Goal: Task Accomplishment & Management: Manage account settings

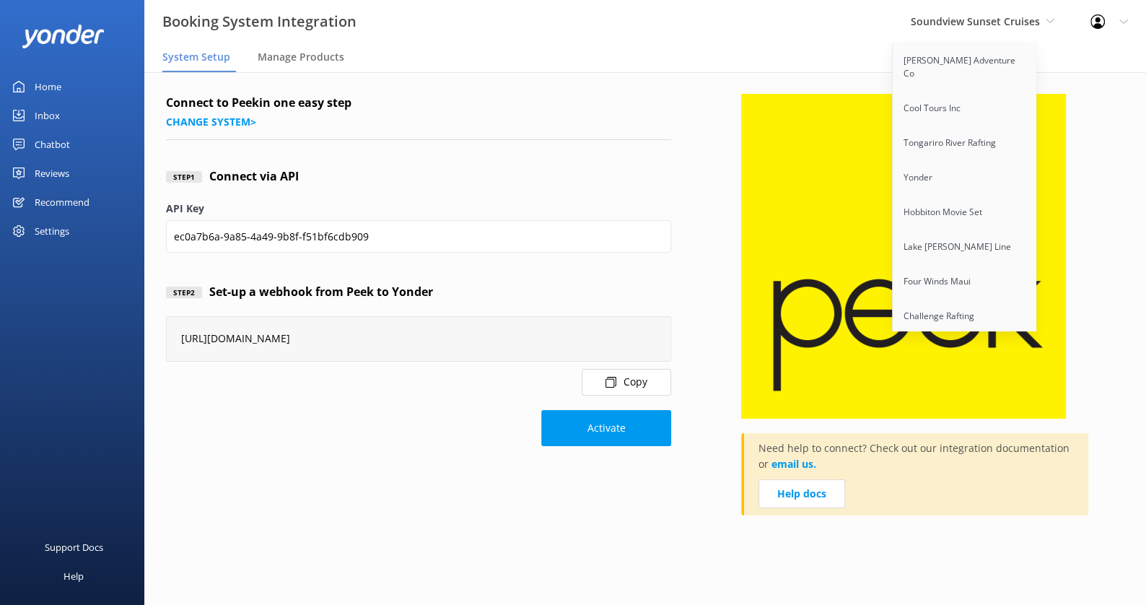
scroll to position [739, 0]
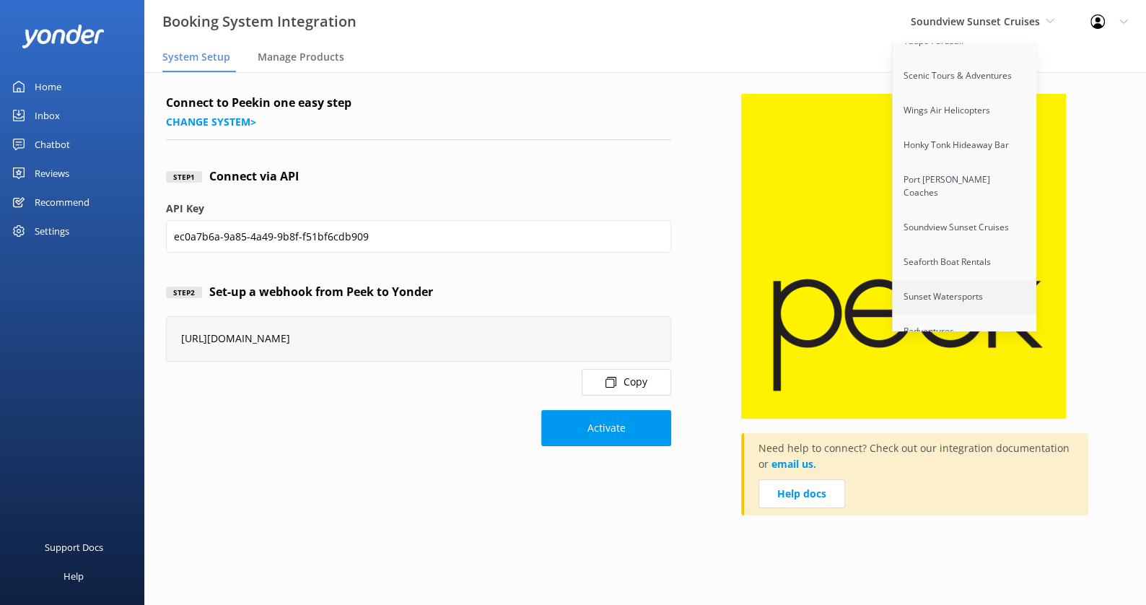
click at [950, 279] on link "Sunset Watersports" at bounding box center [965, 296] width 144 height 35
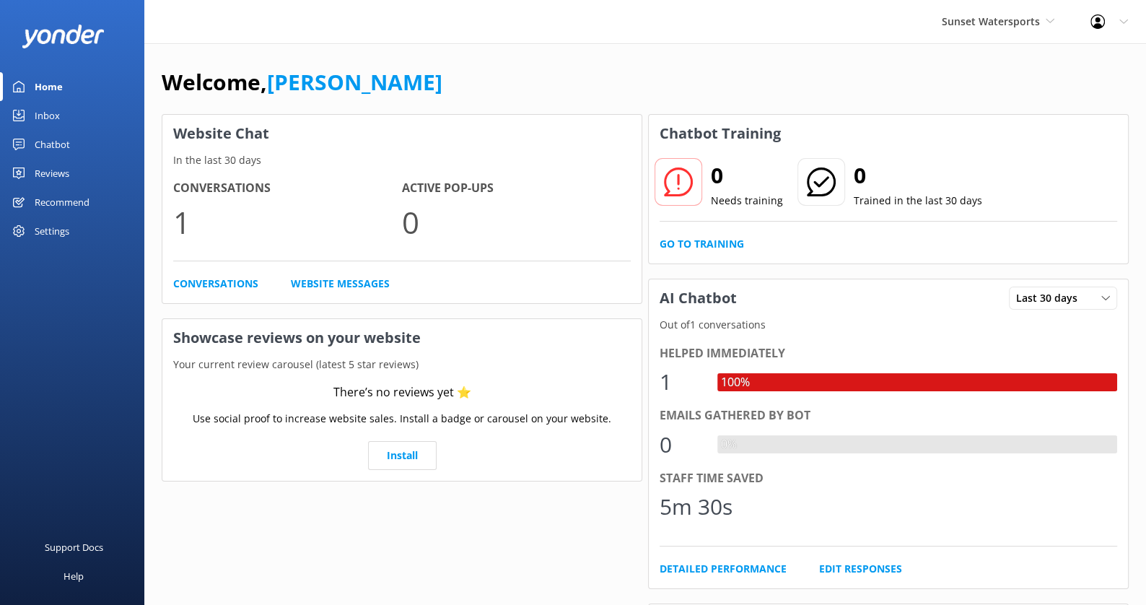
click at [61, 232] on div "Settings" at bounding box center [52, 231] width 35 height 29
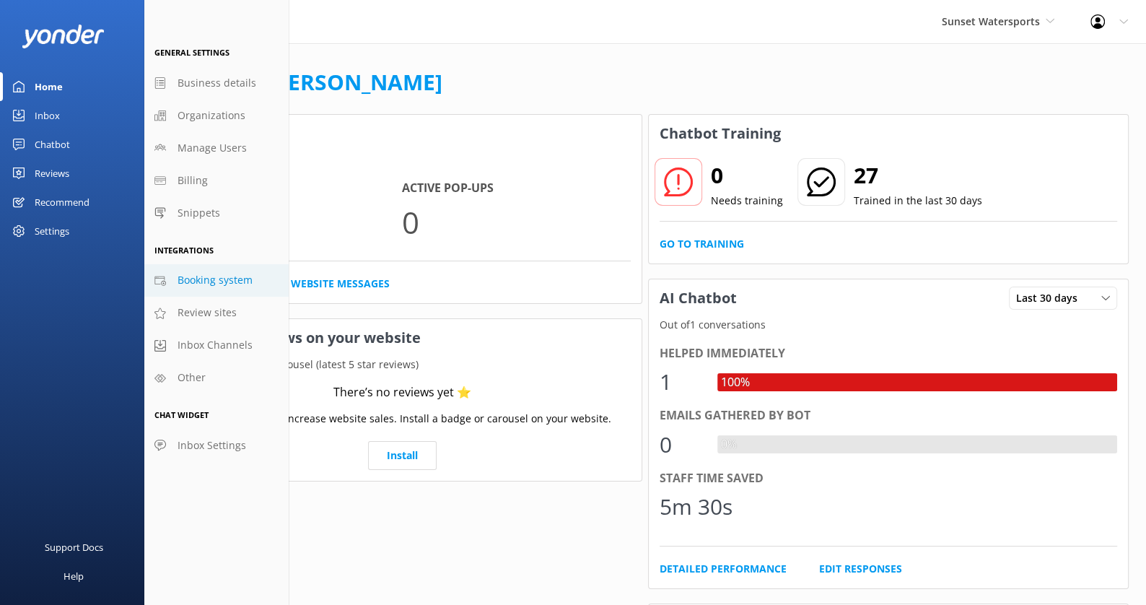
click at [230, 266] on link "Booking system" at bounding box center [216, 280] width 144 height 32
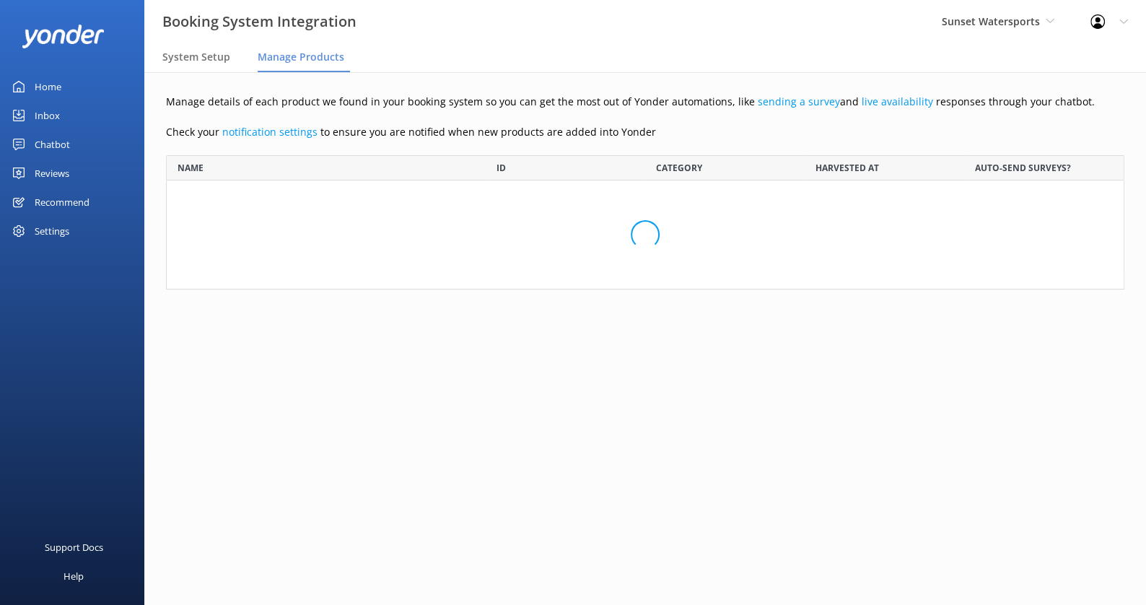
scroll to position [1794, 958]
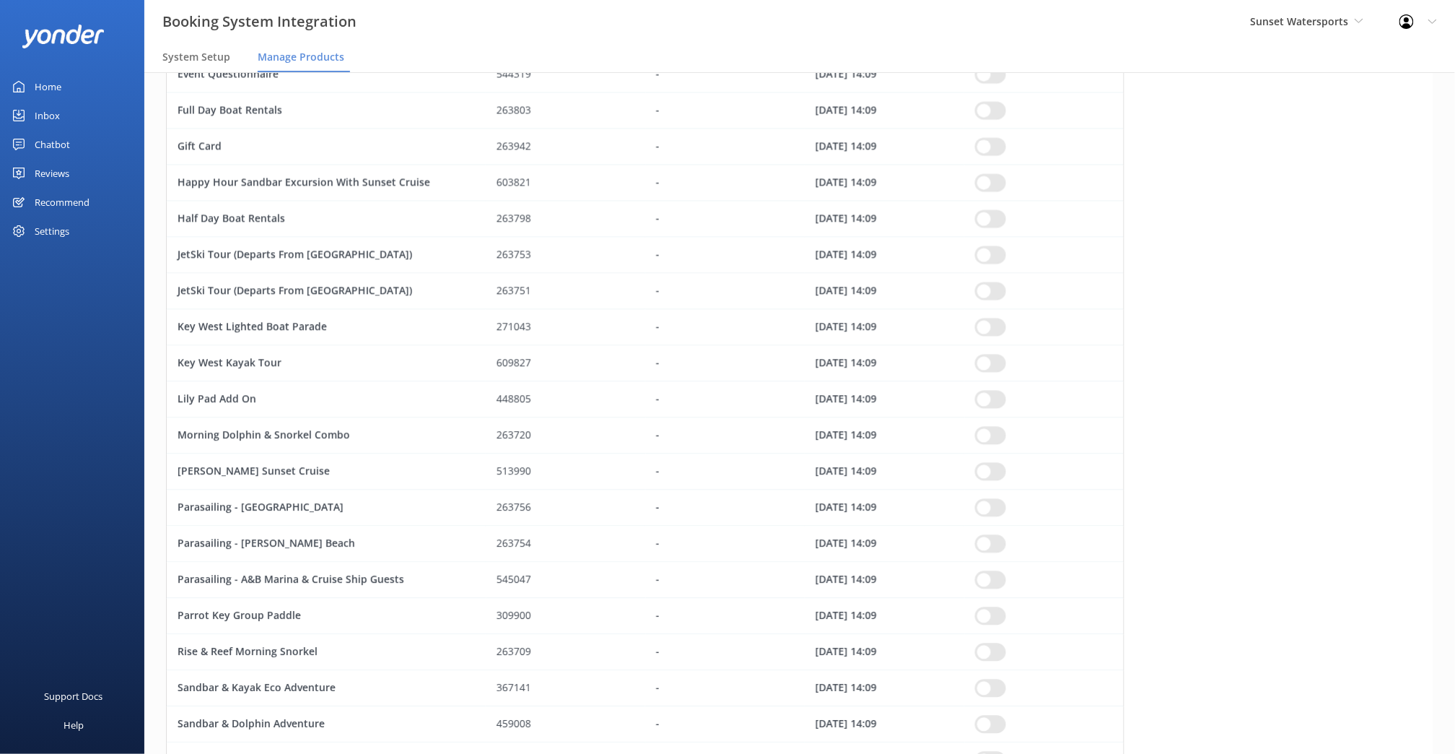
scroll to position [1782, 1256]
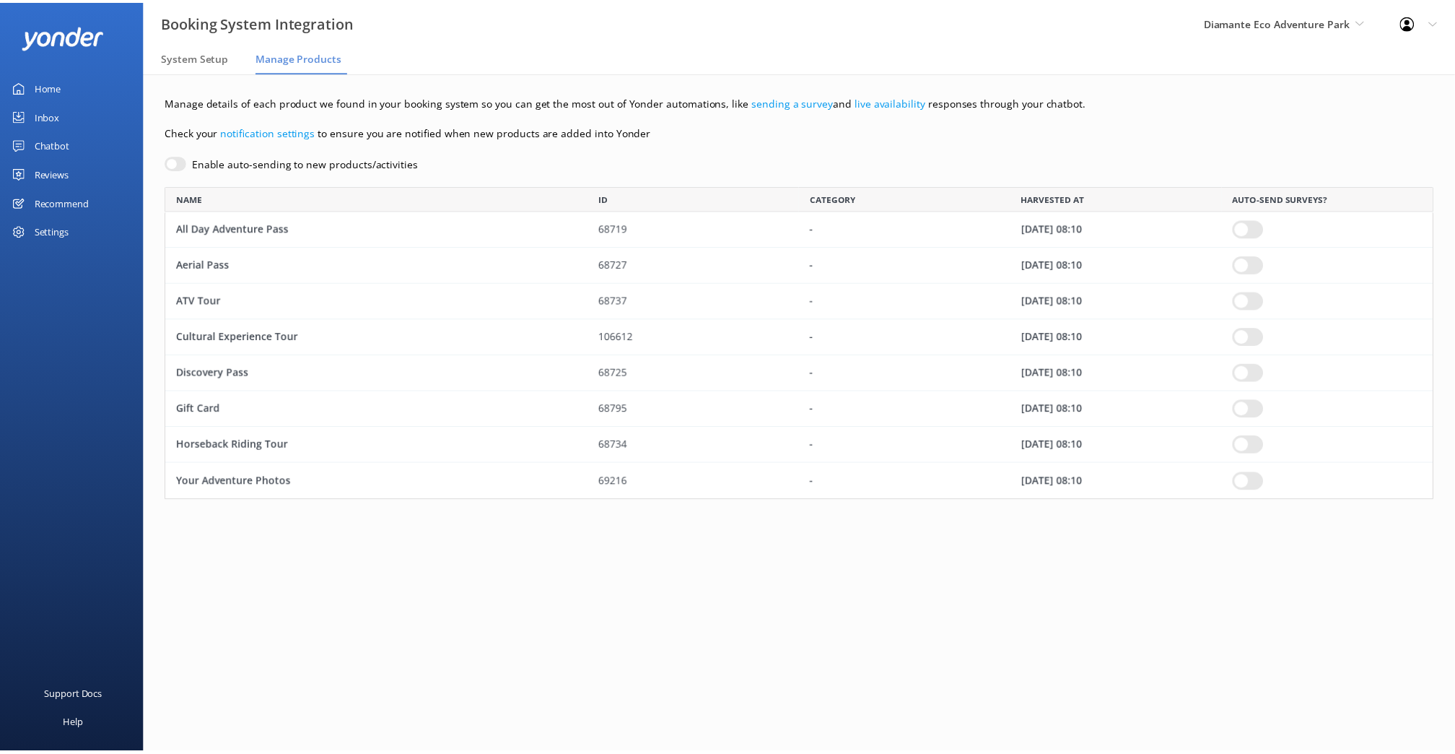
scroll to position [12, 12]
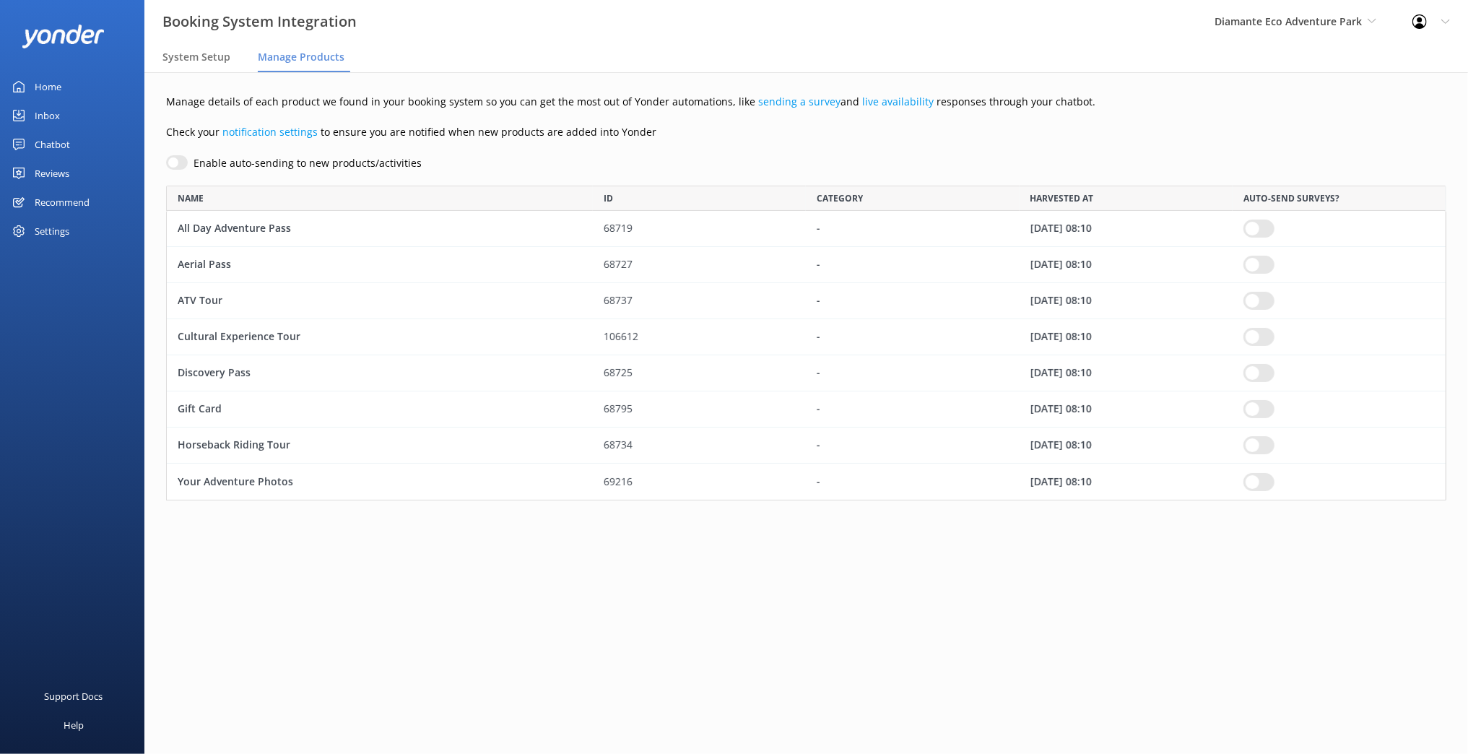
click at [64, 87] on link "Home" at bounding box center [72, 86] width 144 height 29
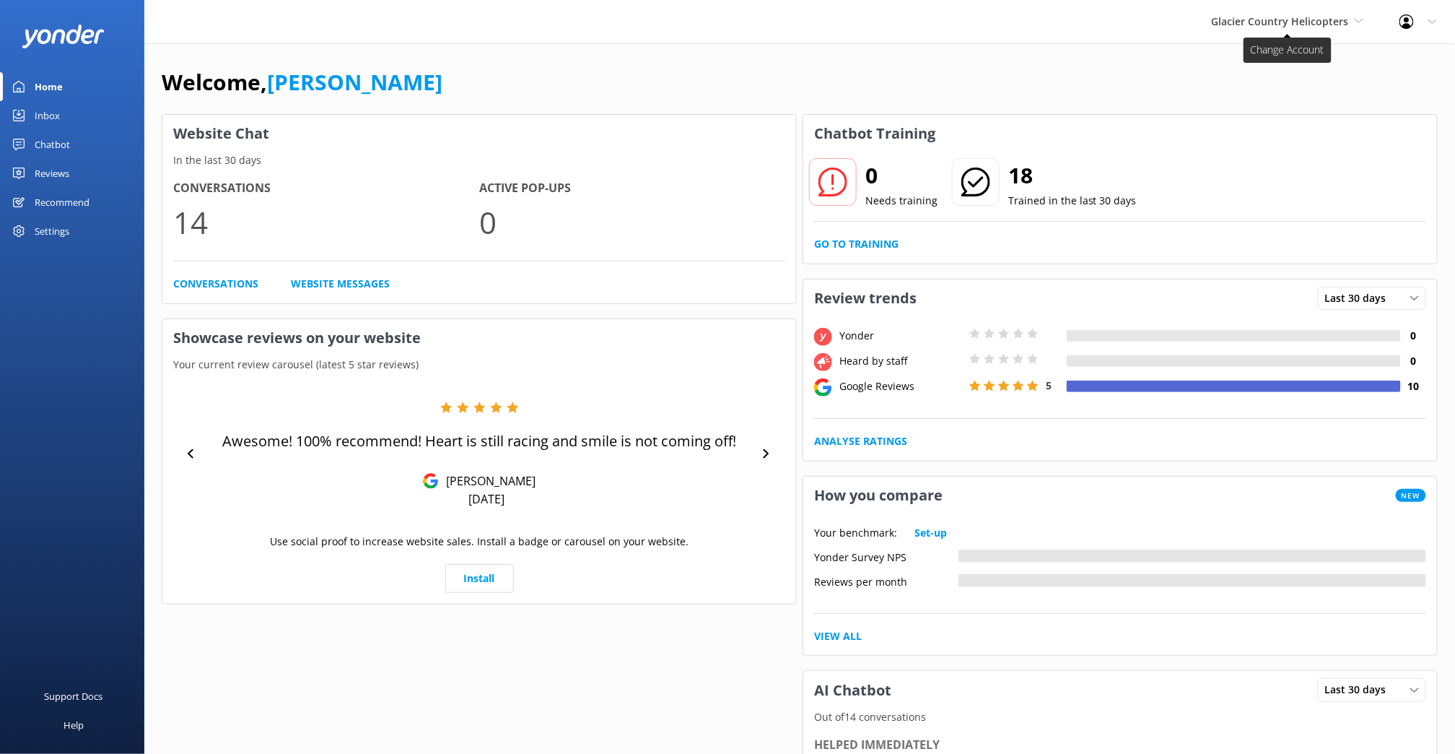
click at [1295, 18] on span "Glacier Country Helicopters" at bounding box center [1280, 21] width 137 height 14
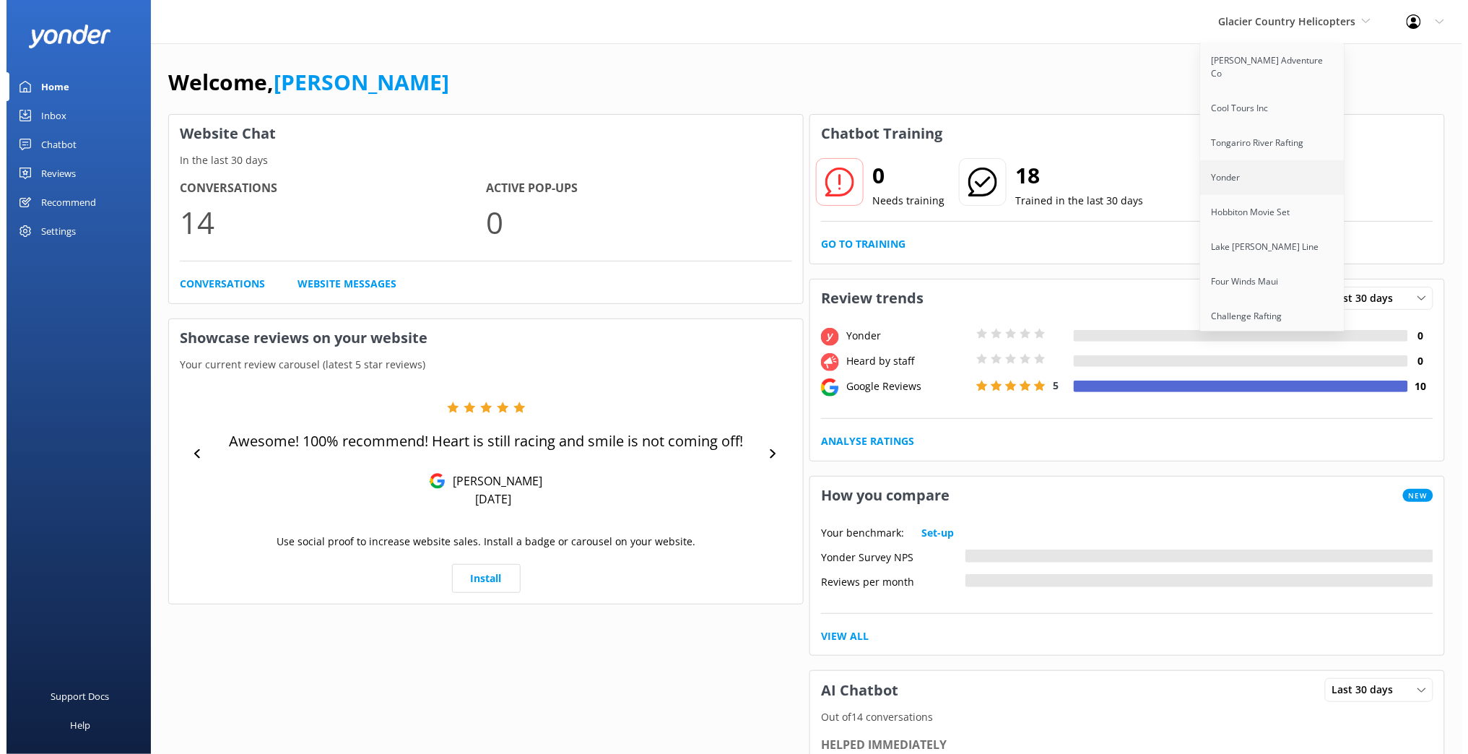
scroll to position [842, 0]
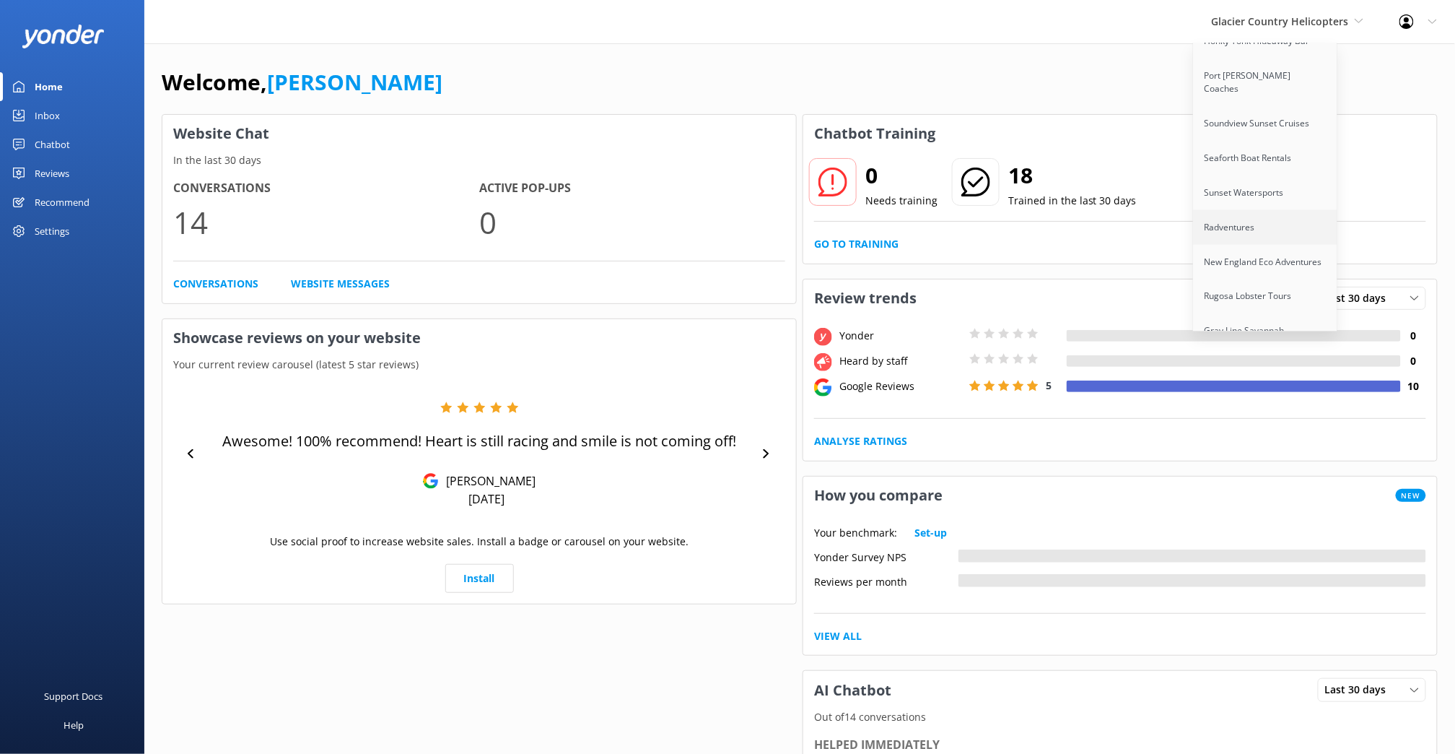
click at [1274, 210] on link "Radventures" at bounding box center [1266, 227] width 144 height 35
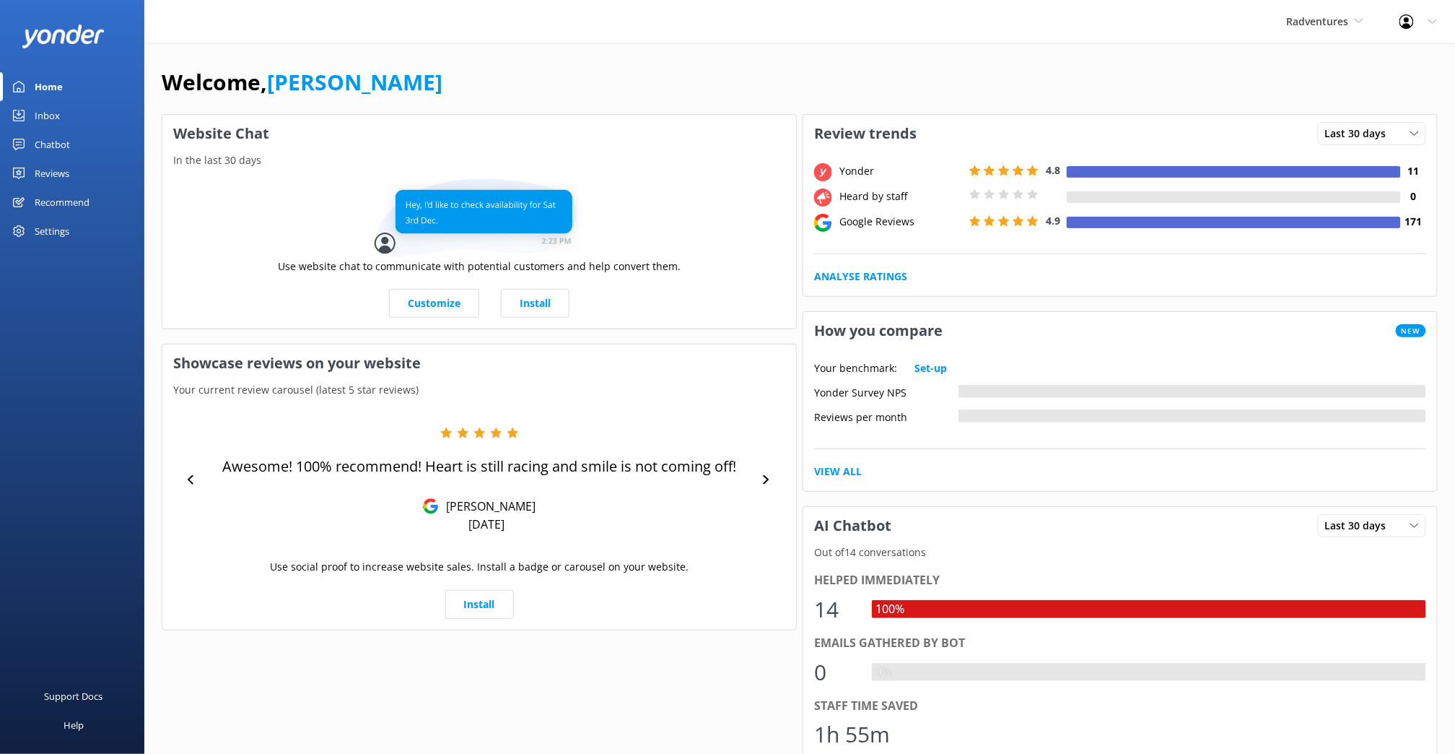
click at [56, 175] on div "Reviews" at bounding box center [52, 173] width 35 height 29
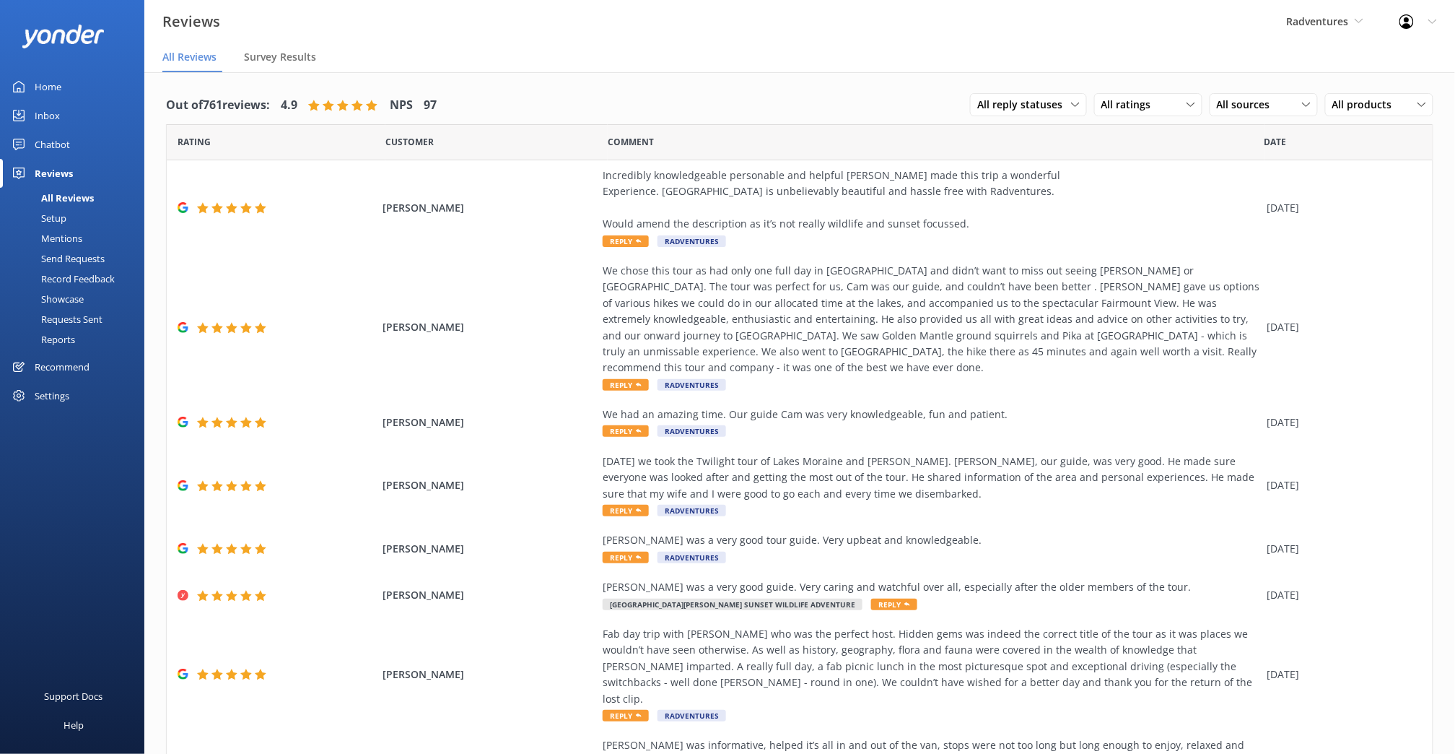
click at [84, 315] on div "Requests Sent" at bounding box center [56, 319] width 94 height 20
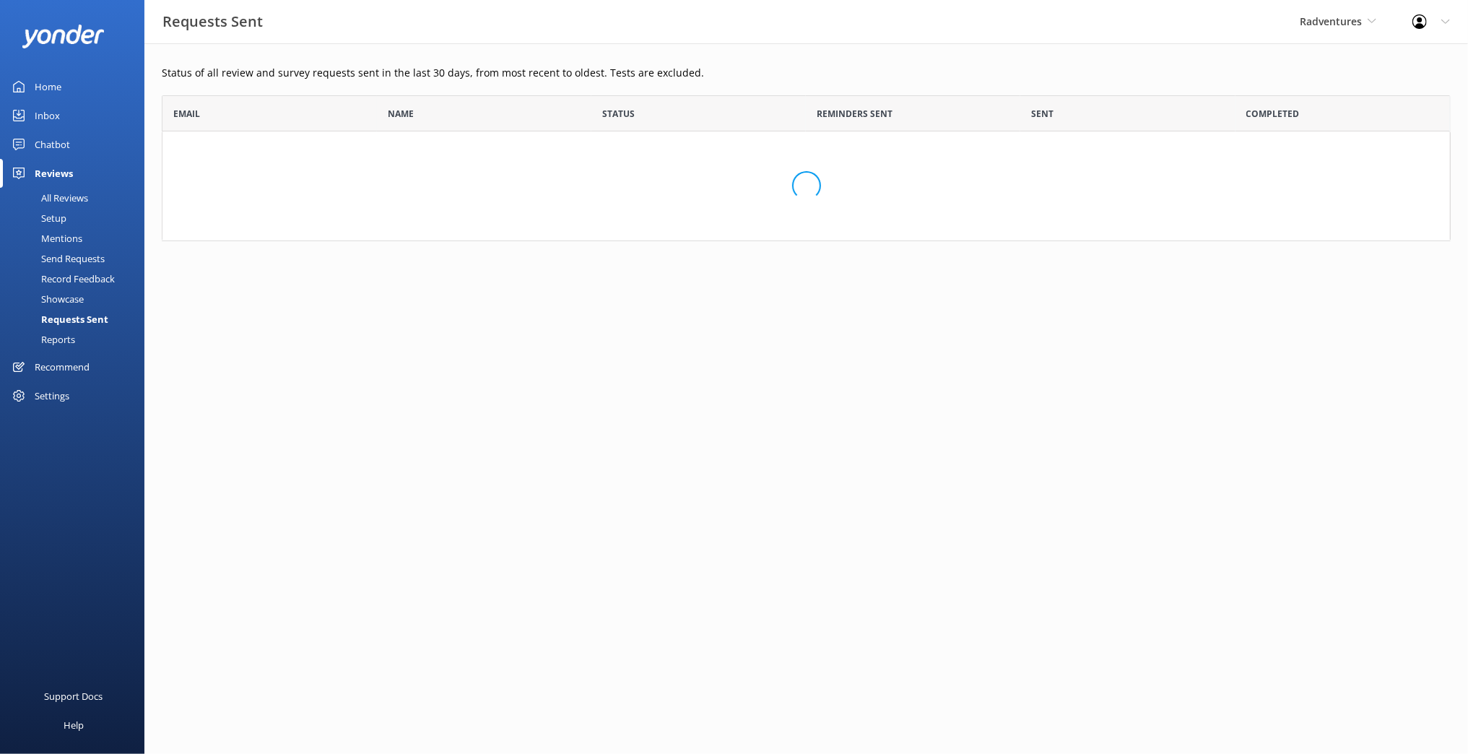
scroll to position [386, 1276]
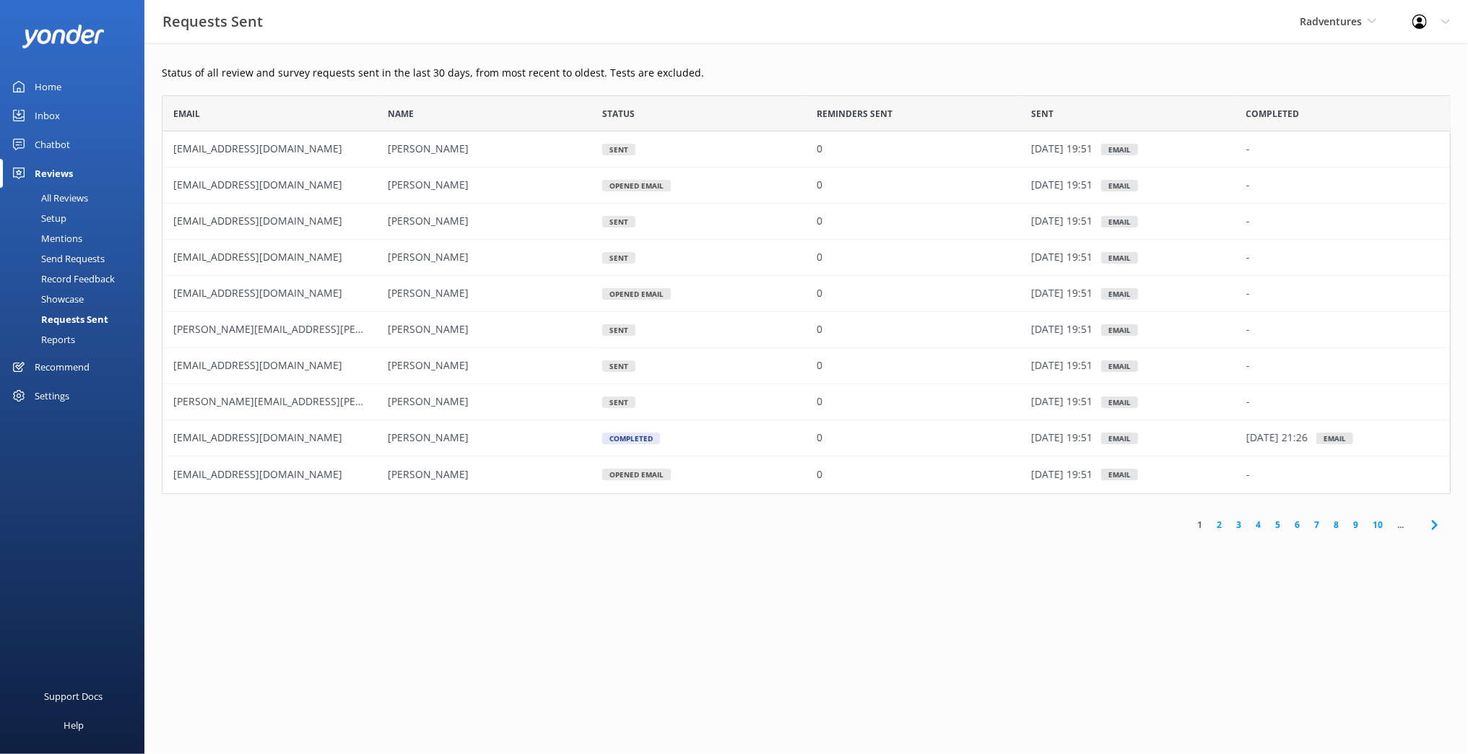
click at [1264, 530] on link "4" at bounding box center [1257, 525] width 19 height 14
click at [1320, 522] on link "7" at bounding box center [1316, 525] width 19 height 14
click at [1344, 521] on link "10" at bounding box center [1349, 525] width 25 height 14
